Goal: Task Accomplishment & Management: Manage account settings

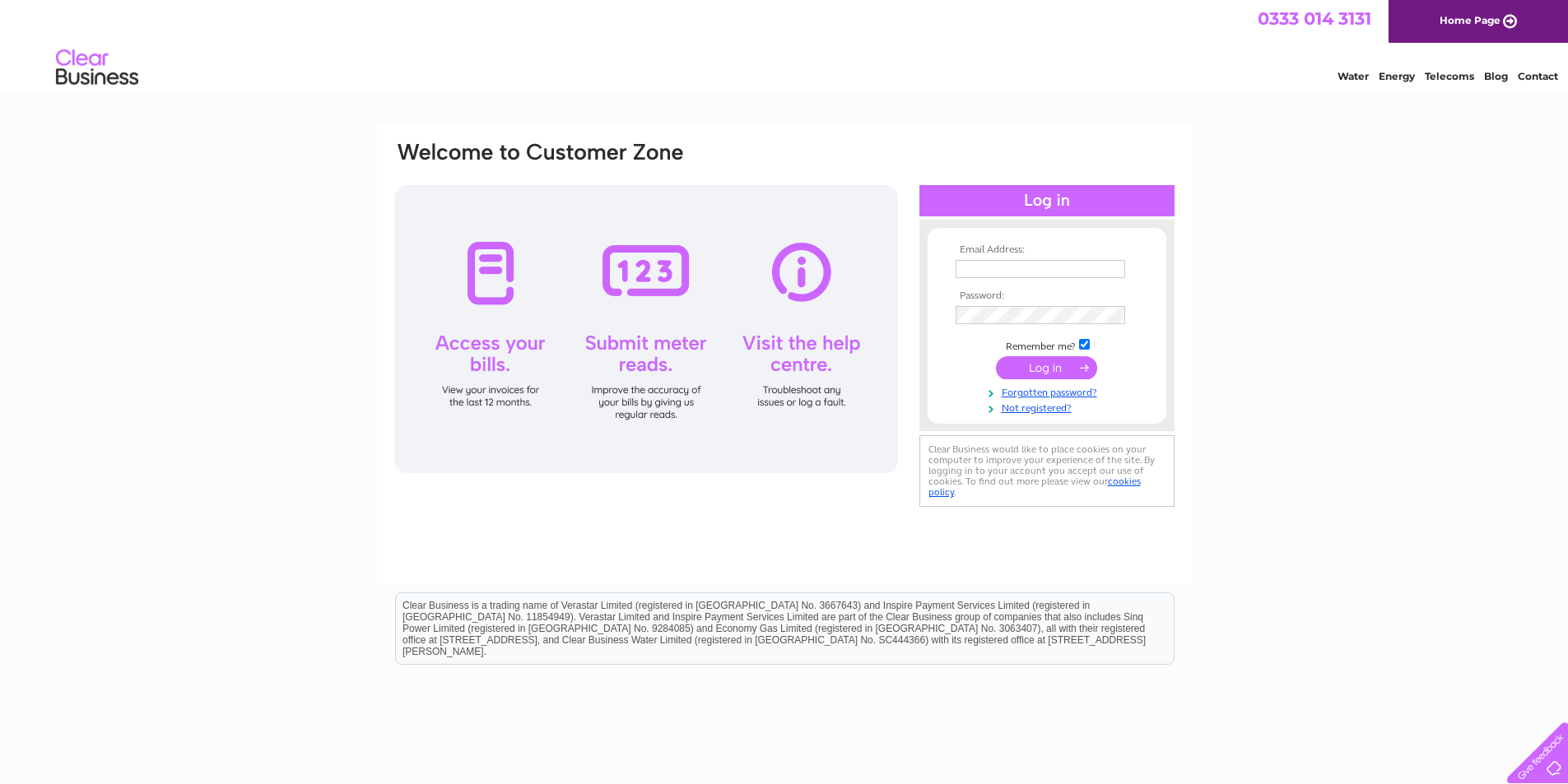
type input "[EMAIL_ADDRESS][DOMAIN_NAME]"
click at [494, 277] on div at bounding box center [646, 328] width 504 height 288
click at [1044, 369] on input "submit" at bounding box center [1047, 368] width 102 height 23
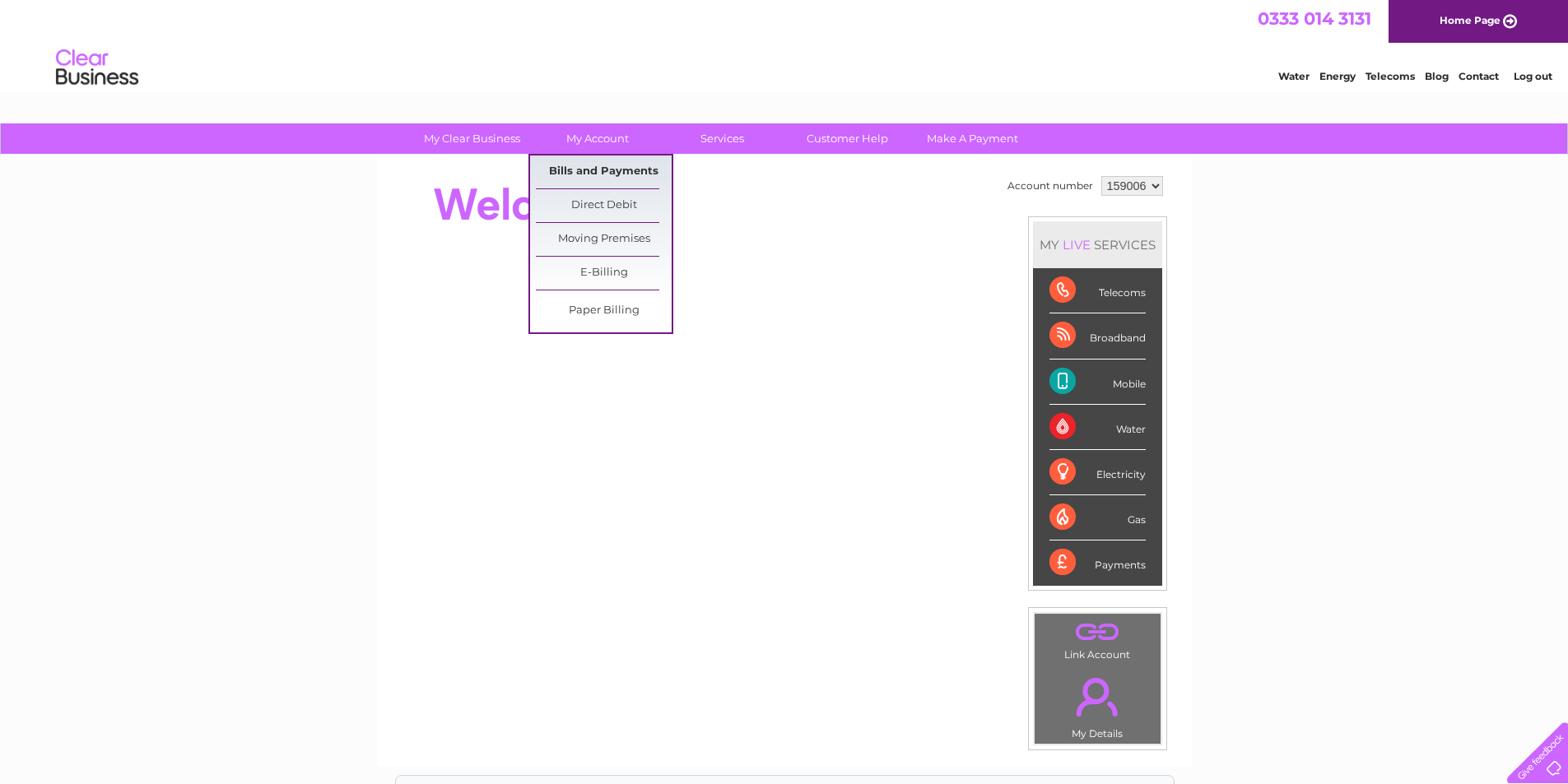
click at [583, 166] on link "Bills and Payments" at bounding box center [604, 173] width 136 height 33
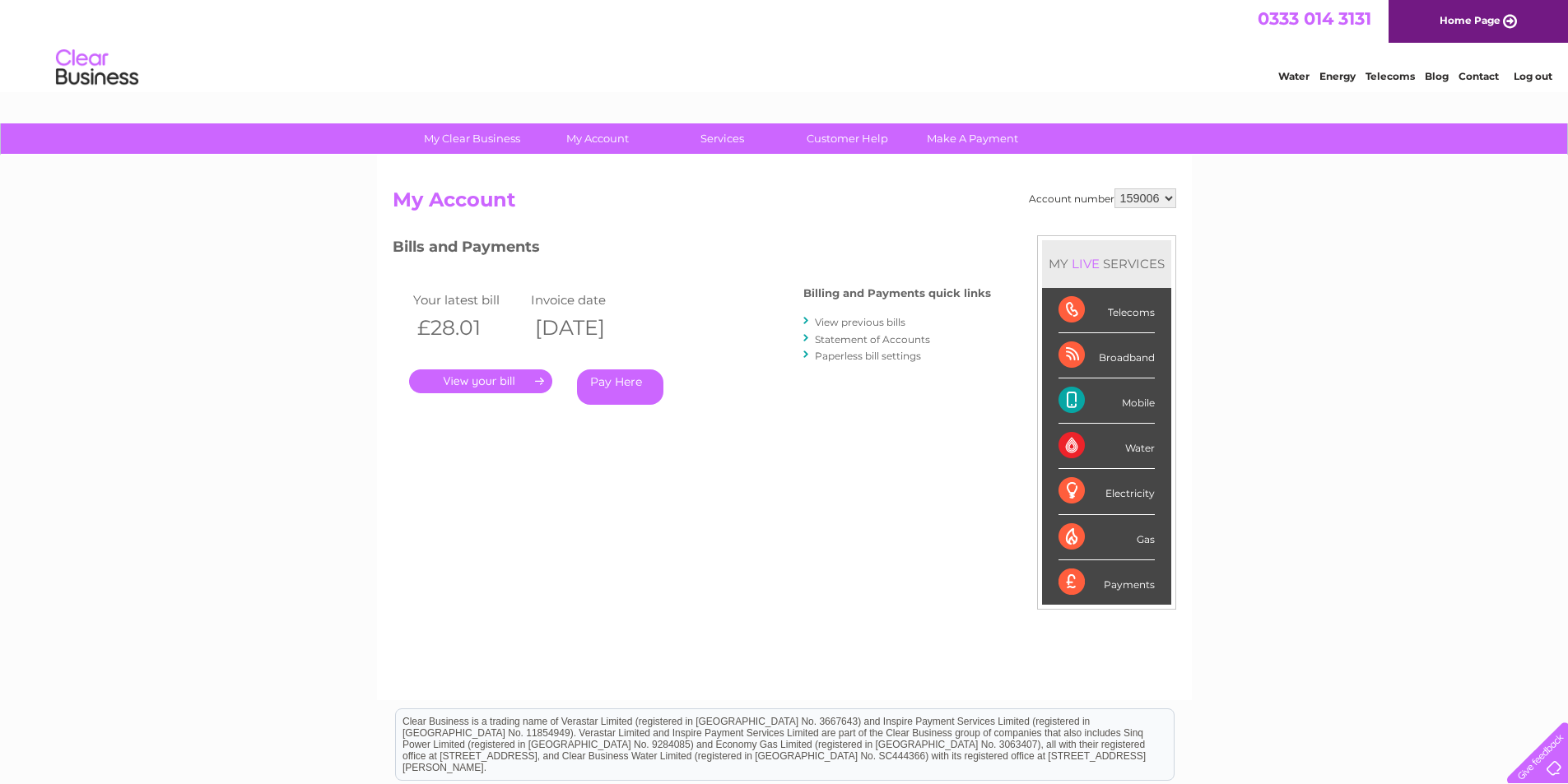
click at [477, 382] on link "." at bounding box center [480, 381] width 143 height 24
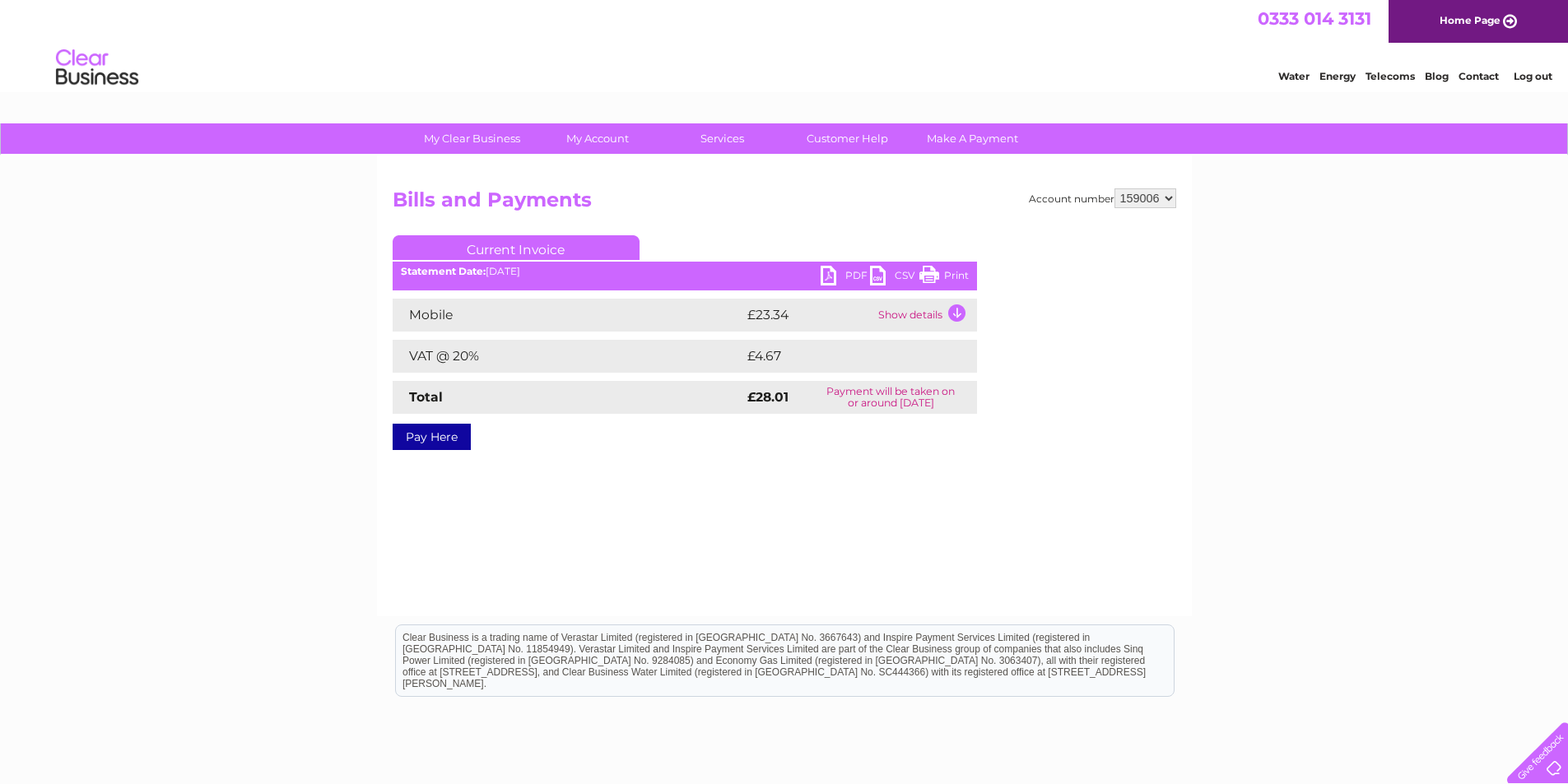
drag, startPoint x: 951, startPoint y: 272, endPoint x: 1220, endPoint y: 53, distance: 346.9
click at [951, 272] on link "Print" at bounding box center [943, 277] width 49 height 24
